Goal: Task Accomplishment & Management: Manage account settings

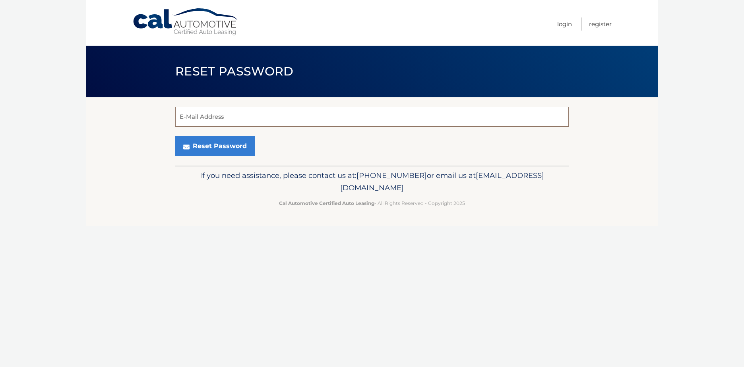
click at [307, 118] on input "E-Mail Address" at bounding box center [371, 117] width 393 height 20
type input "scottsalopek@gmail.com"
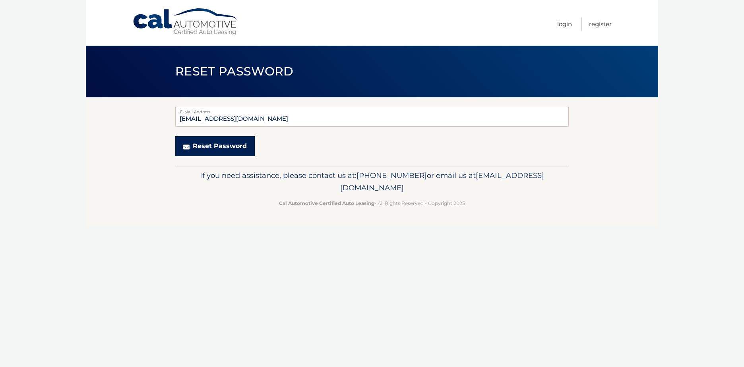
click at [211, 149] on button "Reset Password" at bounding box center [214, 146] width 79 height 20
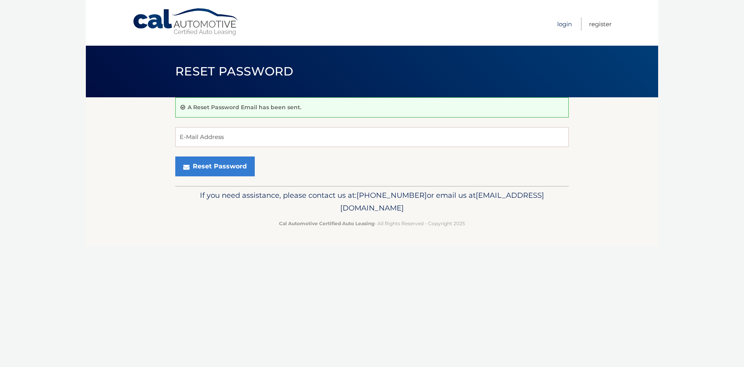
click at [566, 30] on link "Login" at bounding box center [564, 23] width 15 height 13
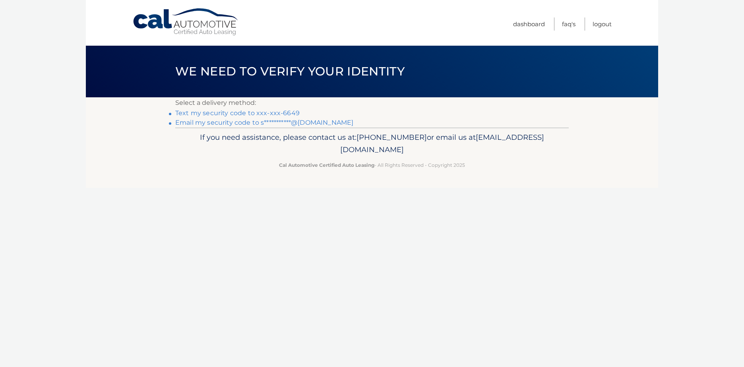
click at [279, 112] on link "Text my security code to xxx-xxx-6649" at bounding box center [237, 113] width 124 height 8
click at [314, 121] on link "**********" at bounding box center [264, 123] width 178 height 8
click at [525, 27] on link "Dashboard" at bounding box center [529, 23] width 32 height 13
click at [600, 27] on link "Logout" at bounding box center [601, 23] width 19 height 13
click at [283, 111] on link "Text my security code to xxx-xxx-6649" at bounding box center [237, 113] width 124 height 8
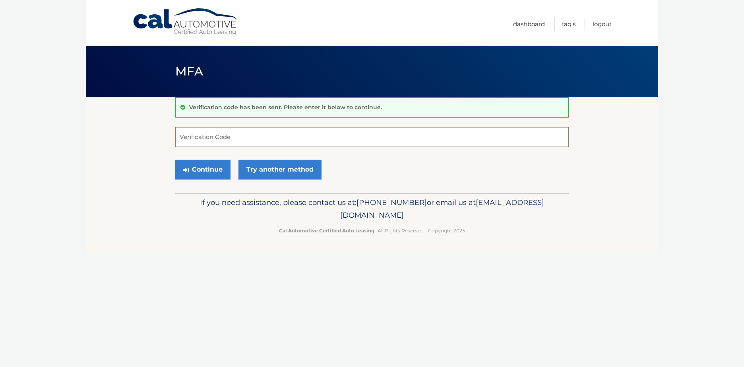
click at [260, 136] on input "Verification Code" at bounding box center [371, 137] width 393 height 20
type input "464286"
click at [198, 166] on button "Continue" at bounding box center [202, 170] width 55 height 20
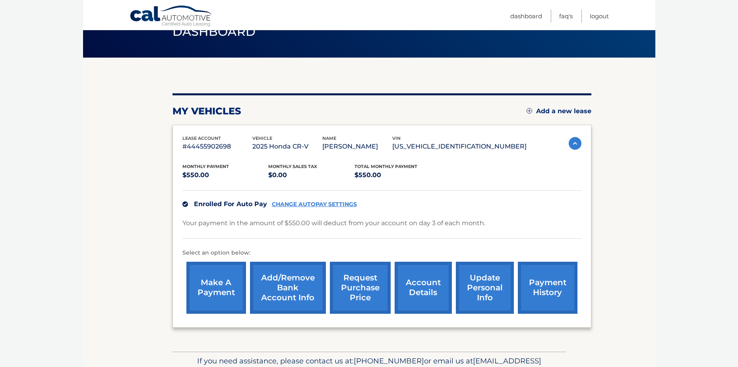
scroll to position [79, 0]
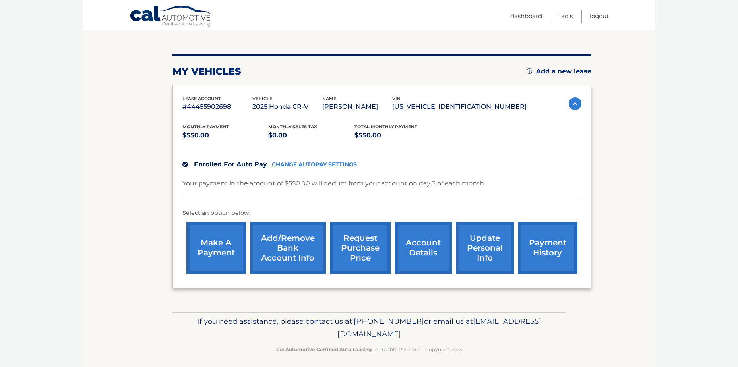
click at [294, 238] on link "Add/Remove bank account info" at bounding box center [288, 248] width 76 height 52
click at [317, 164] on link "CHANGE AUTOPAY SETTINGS" at bounding box center [314, 164] width 85 height 7
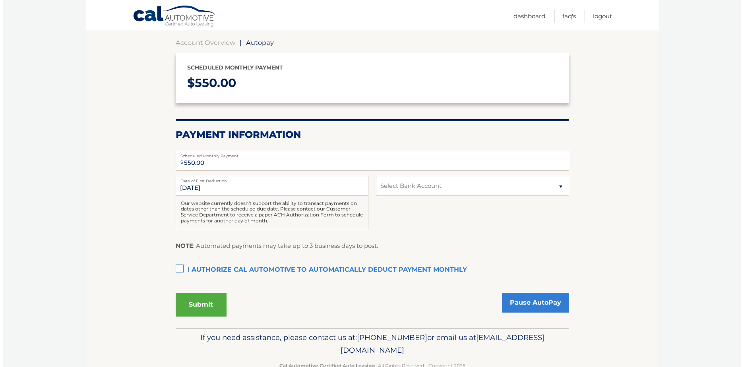
scroll to position [79, 0]
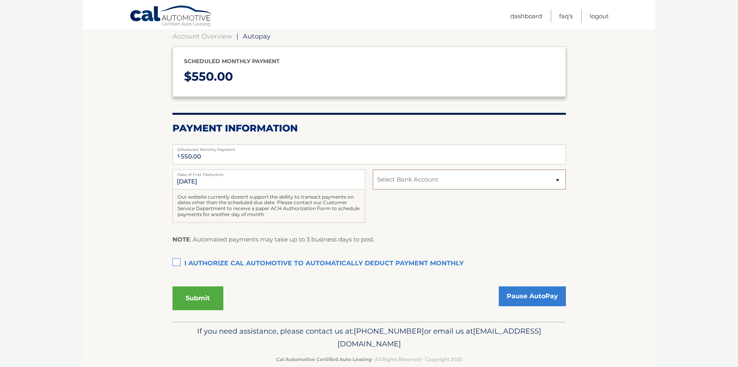
click at [429, 186] on select "Select Bank Account Checking JPMORGAN CHASE BANK, NA *****2211 Checking JPMORGA…" at bounding box center [469, 180] width 193 height 20
select select "ZDk0ZDgyMjAtNjQ5Ni00MzBmLThkN2ItOTVjMDhjZDFkZjJj"
click at [373, 170] on select "Select Bank Account Checking JPMORGAN CHASE BANK, NA *****2211 Checking JPMORGA…" at bounding box center [469, 180] width 193 height 20
click at [182, 262] on label "I authorize cal automotive to automatically deduct payment monthly This checkbo…" at bounding box center [368, 264] width 393 height 16
click at [0, 0] on input "I authorize cal automotive to automatically deduct payment monthly This checkbo…" at bounding box center [0, 0] width 0 height 0
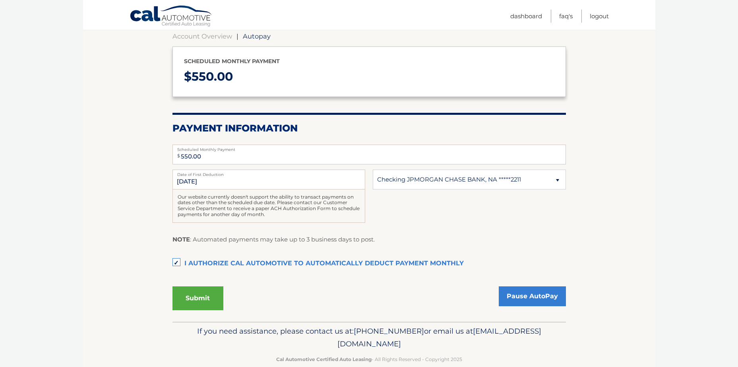
click at [185, 303] on button "Submit" at bounding box center [197, 299] width 51 height 24
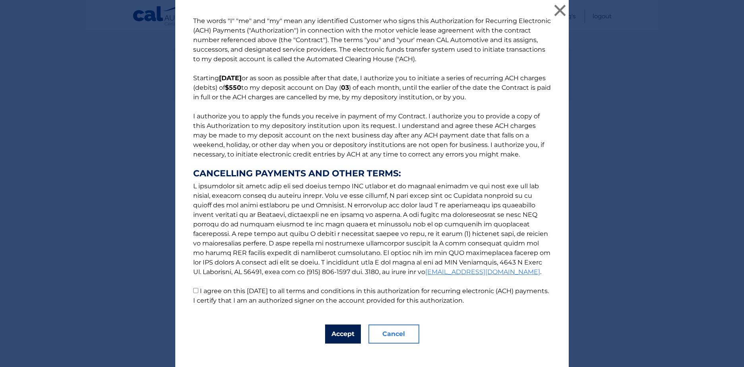
click at [343, 331] on button "Accept" at bounding box center [343, 334] width 36 height 19
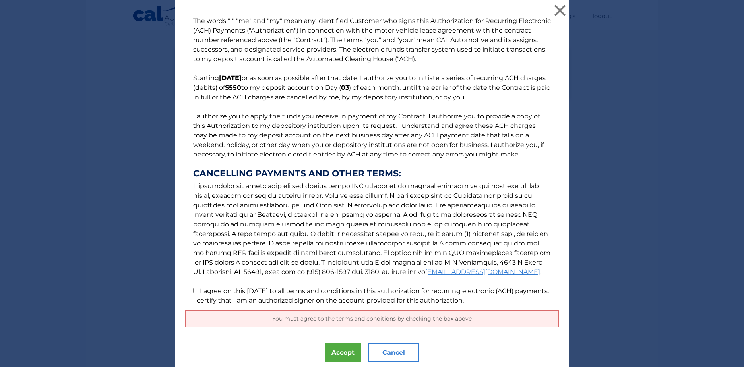
click at [200, 291] on label "I agree on this 09/30/2025 to all terms and conditions in this authorization fo…" at bounding box center [371, 295] width 356 height 17
click at [198, 291] on input "I agree on this 09/30/2025 to all terms and conditions in this authorization fo…" at bounding box center [195, 290] width 5 height 5
checkbox input "true"
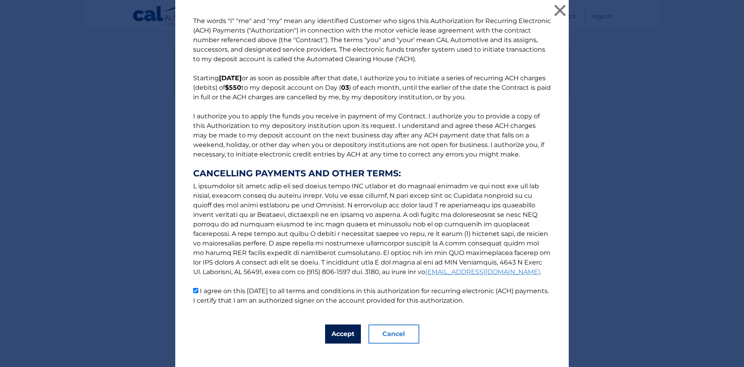
click at [346, 332] on button "Accept" at bounding box center [343, 334] width 36 height 19
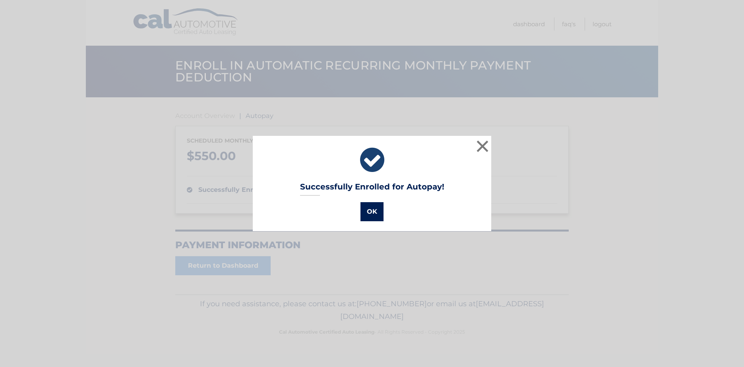
click at [373, 212] on button "OK" at bounding box center [371, 211] width 23 height 19
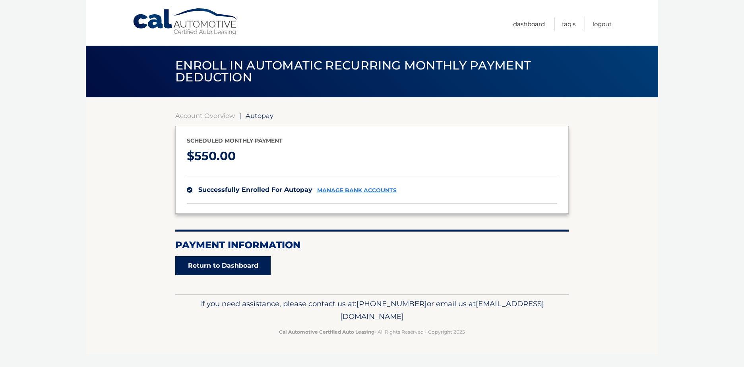
click at [231, 268] on link "Return to Dashboard" at bounding box center [222, 265] width 95 height 19
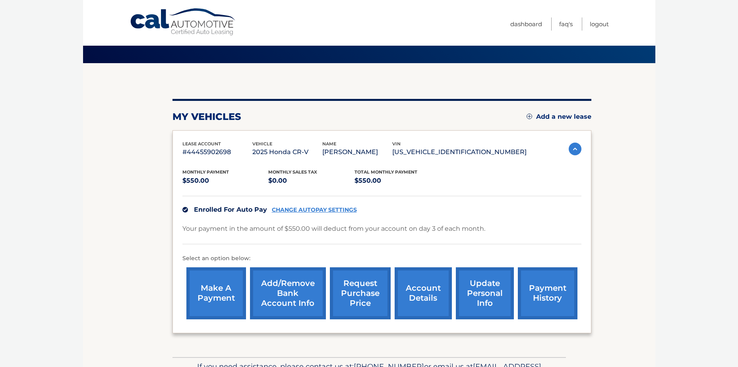
scroll to position [84, 0]
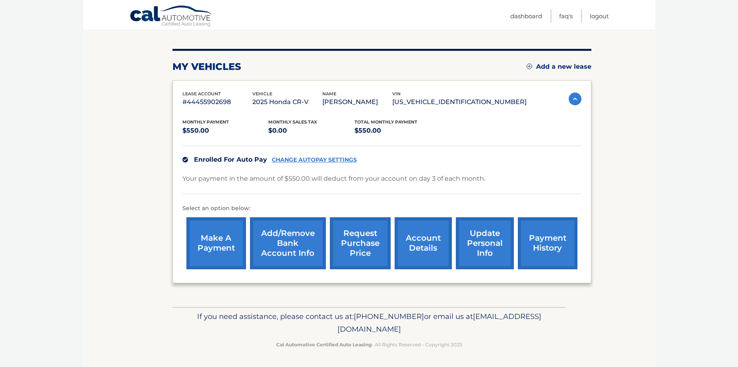
click at [312, 233] on link "Add/Remove bank account info" at bounding box center [288, 243] width 76 height 52
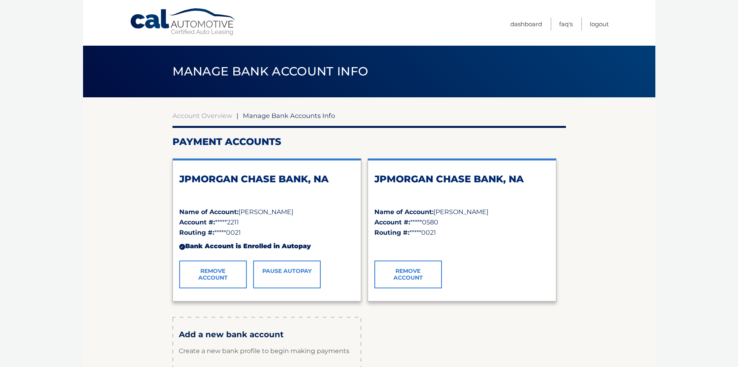
click at [416, 280] on link "Remove Account" at bounding box center [408, 275] width 68 height 28
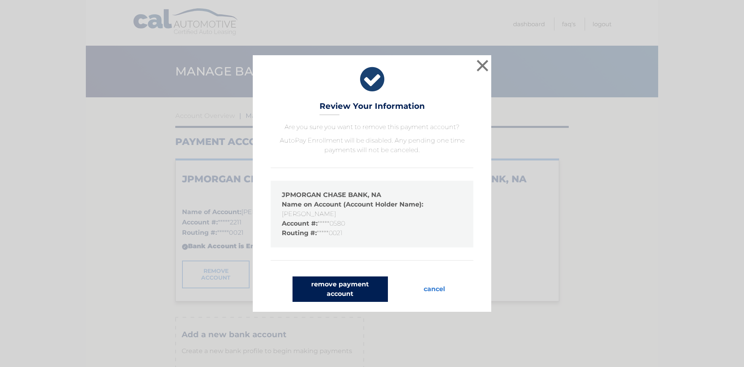
click at [363, 290] on button "remove payment account" at bounding box center [339, 289] width 95 height 25
